Goal: Task Accomplishment & Management: Manage account settings

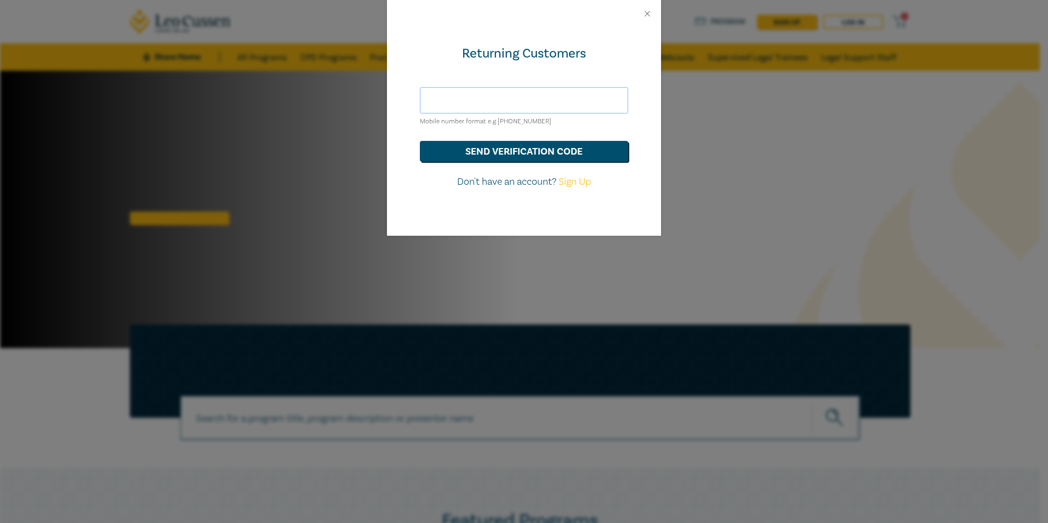
click at [471, 99] on input "text" at bounding box center [524, 100] width 208 height 26
type input "[EMAIL_ADDRESS][DOMAIN_NAME]"
click at [472, 154] on button "send verification code" at bounding box center [524, 151] width 208 height 21
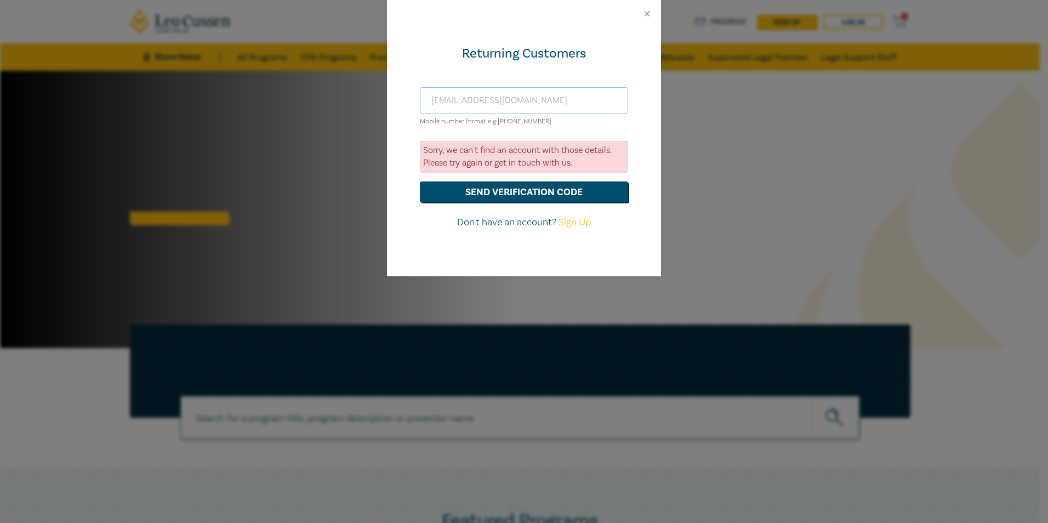
click at [504, 103] on input "[EMAIL_ADDRESS][DOMAIN_NAME]" at bounding box center [524, 100] width 208 height 26
click at [644, 13] on button "Close" at bounding box center [648, 14] width 10 height 10
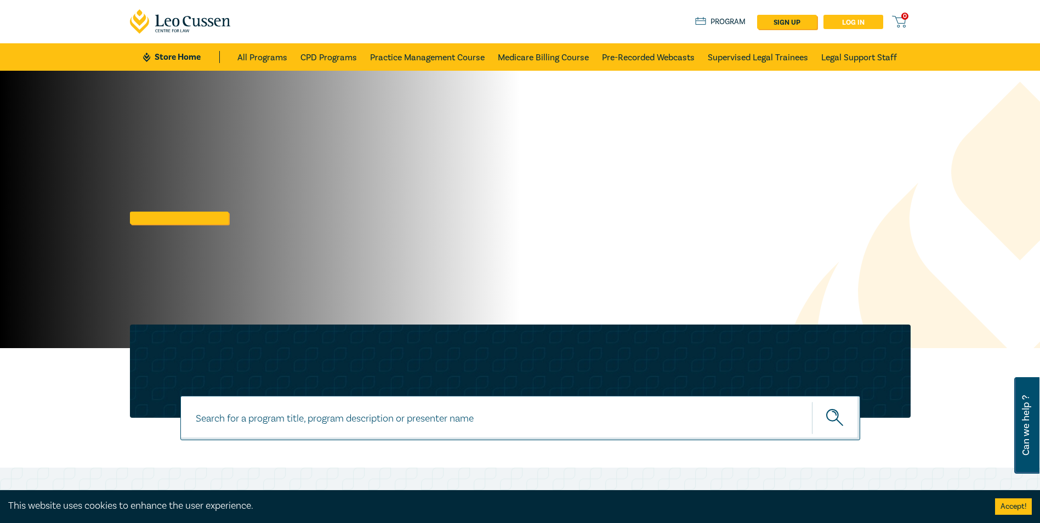
click at [855, 20] on link "Log in" at bounding box center [854, 22] width 60 height 14
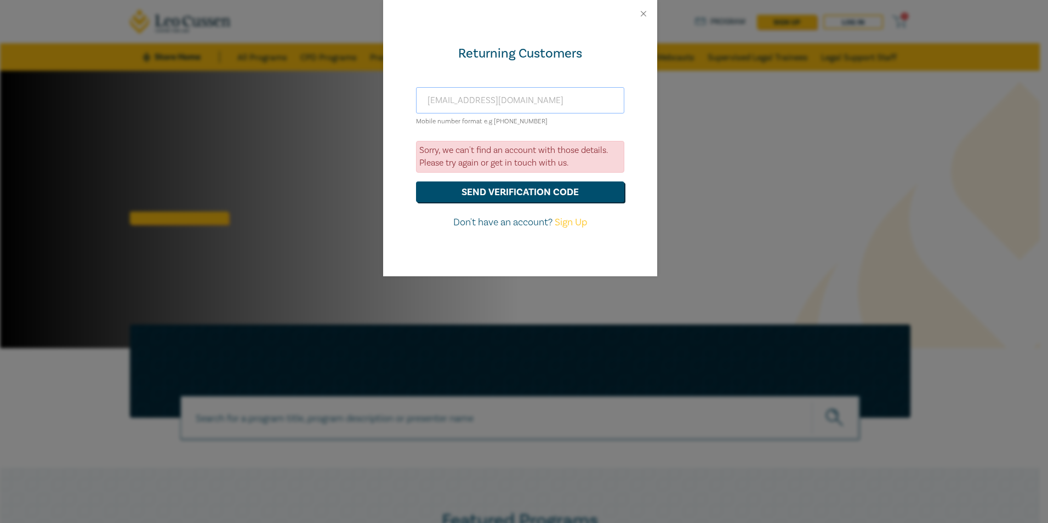
click at [471, 98] on input "[EMAIL_ADDRESS][DOMAIN_NAME]" at bounding box center [520, 100] width 208 height 26
drag, startPoint x: 440, startPoint y: 100, endPoint x: 402, endPoint y: 100, distance: 38.4
click at [402, 100] on div "Returning Customers [EMAIL_ADDRESS][DOMAIN_NAME] Mobile number format e.g [PHON…" at bounding box center [520, 151] width 274 height 249
click at [415, 124] on div "Returning Customers [EMAIL_ADDRESS][DOMAIN_NAME] Mobile number format e.g [PHON…" at bounding box center [520, 151] width 274 height 249
drag, startPoint x: 382, startPoint y: 101, endPoint x: 263, endPoint y: 99, distance: 118.5
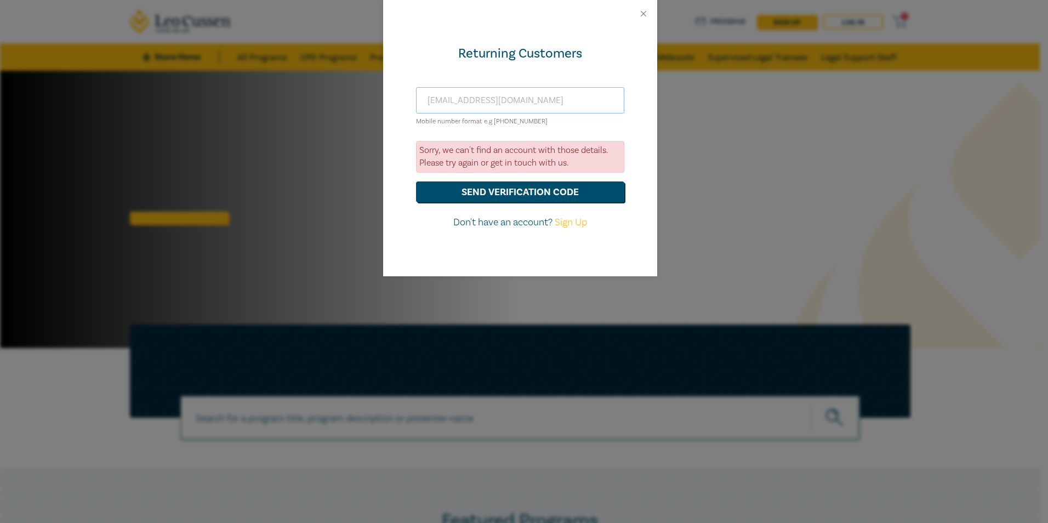
click at [270, 99] on div "Returning Customers [EMAIL_ADDRESS][DOMAIN_NAME] Mobile number format e.g [PHON…" at bounding box center [524, 261] width 1048 height 523
click at [487, 133] on form "Mobile number format e.g [PHONE_NUMBER] Sorry, we can't find an account with th…" at bounding box center [520, 158] width 208 height 143
click at [505, 107] on input "text" at bounding box center [520, 100] width 208 height 26
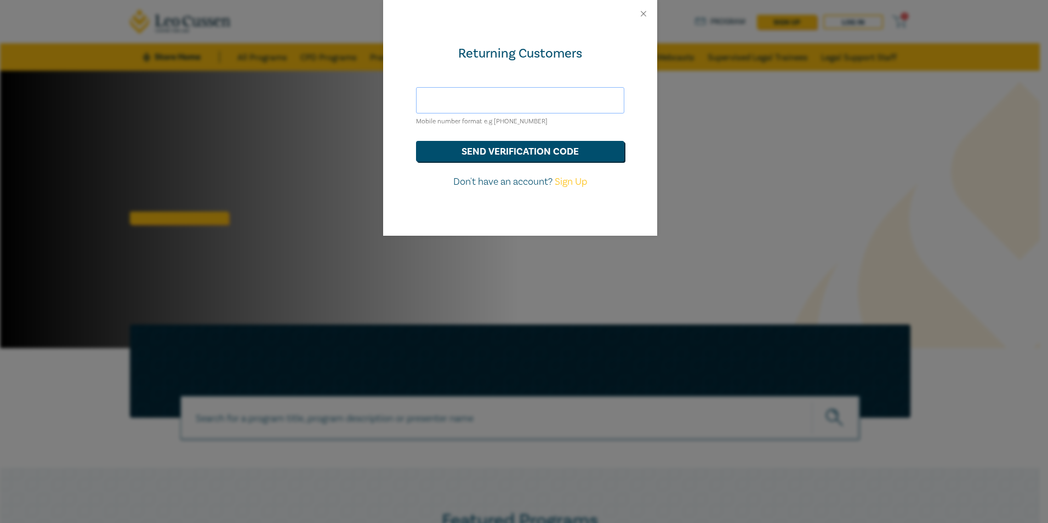
click at [432, 106] on input "text" at bounding box center [520, 100] width 208 height 26
click at [640, 14] on button "Close" at bounding box center [644, 14] width 10 height 10
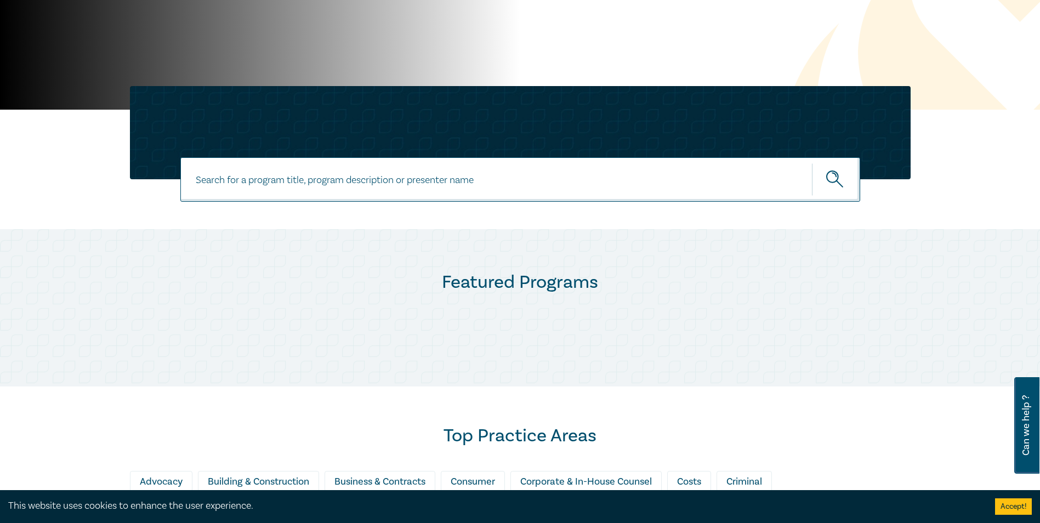
scroll to position [219, 0]
